Goal: Answer question/provide support: Answer question/provide support

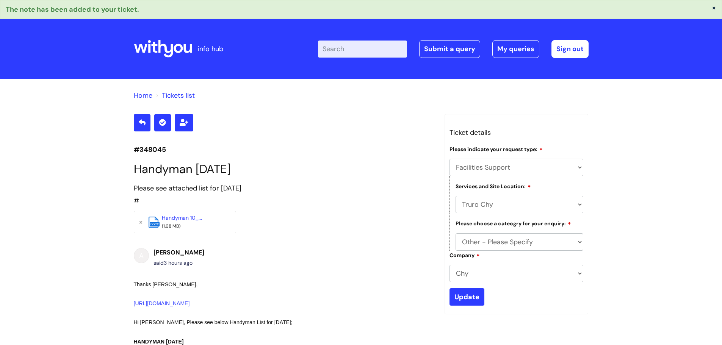
select select "Facilities Support"
select select "Truro Chy"
select select "Other - Please Specify"
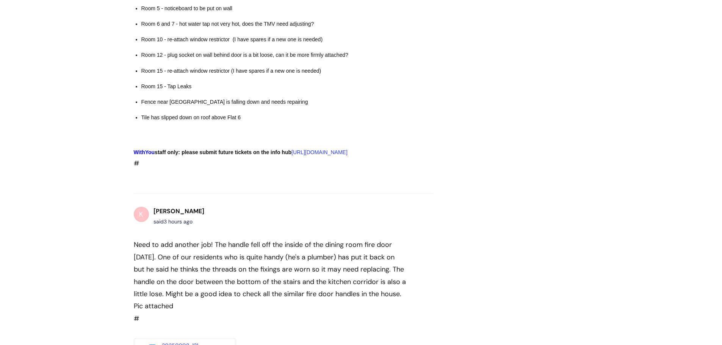
scroll to position [606, 0]
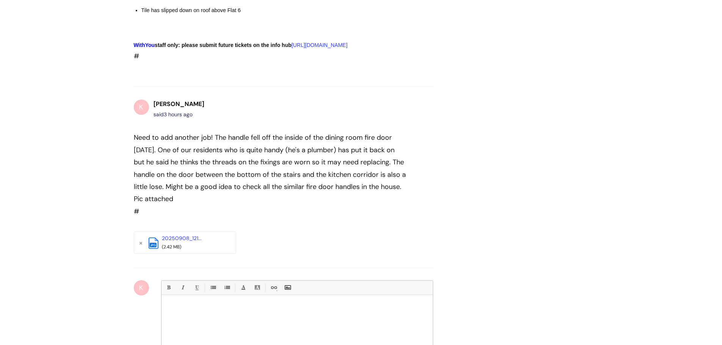
click at [178, 311] on div at bounding box center [296, 327] width 271 height 57
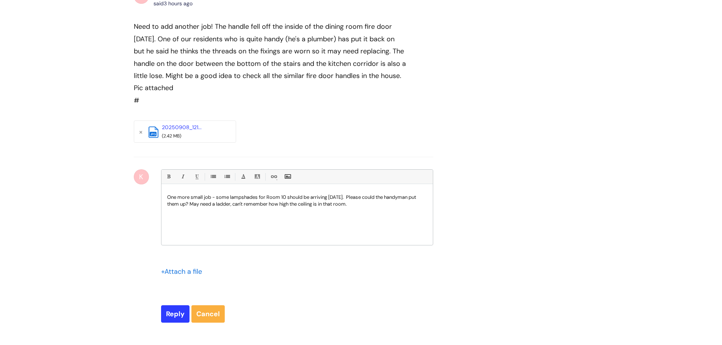
scroll to position [720, 0]
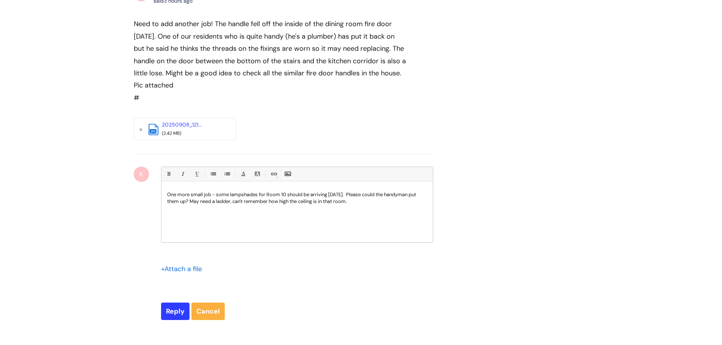
click at [246, 225] on div "One more small job - some lampshades for Room 10 should be arriving [DATE]. Ple…" at bounding box center [296, 214] width 271 height 57
drag, startPoint x: 233, startPoint y: 213, endPoint x: 375, endPoint y: 208, distance: 141.4
click at [375, 205] on p "One more small job - some lampshades for Room 10 should be arriving [DATE]. Ple…" at bounding box center [297, 198] width 260 height 14
click at [172, 320] on input "Reply" at bounding box center [175, 311] width 28 height 17
type input "Please Wait..."
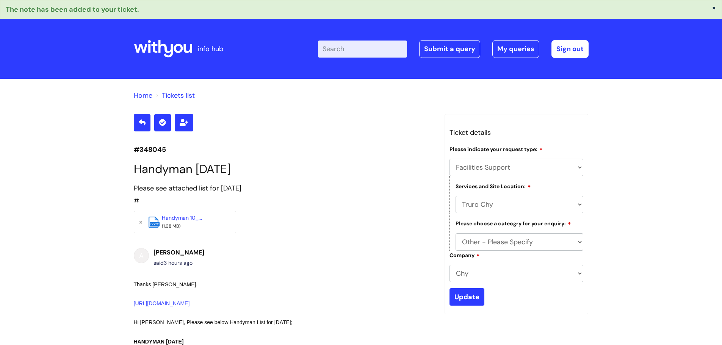
select select "Facilities Support"
select select "Truro Chy"
select select "Other - Please Specify"
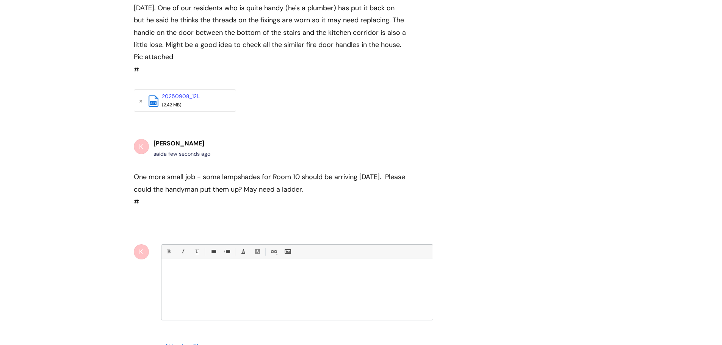
scroll to position [744, 0]
